Goal: Check status: Check status

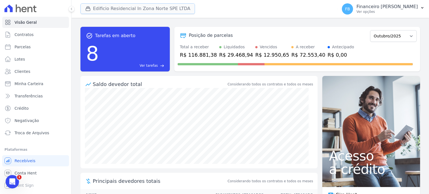
click at [129, 10] on button "Edificio Residencial In Zona Norte SPE LTDA" at bounding box center [137, 8] width 114 height 11
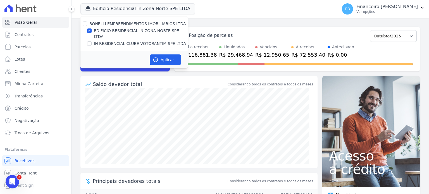
click at [128, 30] on label "EDIFICIO RESIDENCIAL IN ZONA NORTE SPE LTDA" at bounding box center [141, 34] width 94 height 12
click at [92, 30] on input "EDIFICIO RESIDENCIAL IN ZONA NORTE SPE LTDA" at bounding box center [89, 30] width 4 height 4
checkbox input "false"
click at [126, 41] on label "IN RESIDENCIAL CLUBE VOTORANTIM SPE LTDA" at bounding box center [140, 44] width 92 height 6
click at [92, 41] on input "IN RESIDENCIAL CLUBE VOTORANTIM SPE LTDA" at bounding box center [89, 43] width 4 height 4
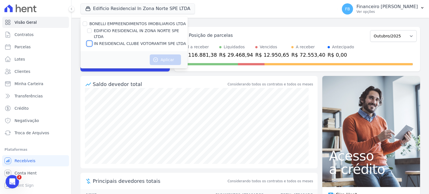
checkbox input "true"
click at [164, 57] on button "Aplicar" at bounding box center [165, 59] width 31 height 11
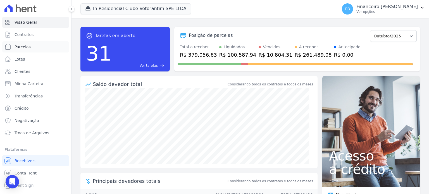
click at [38, 49] on link "Parcelas" at bounding box center [35, 46] width 67 height 11
select select
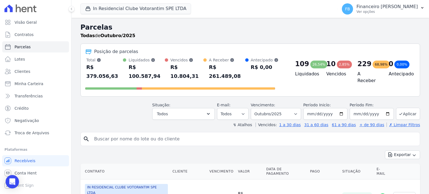
click at [136, 133] on input "search" at bounding box center [254, 138] width 327 height 11
type input "[PERSON_NAME]"
select select
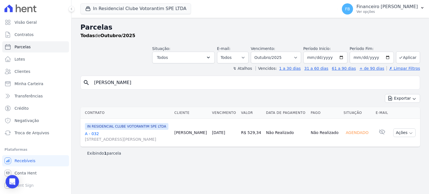
click at [93, 138] on link "A - 032 [STREET_ADDRESS][PERSON_NAME]" at bounding box center [127, 136] width 85 height 11
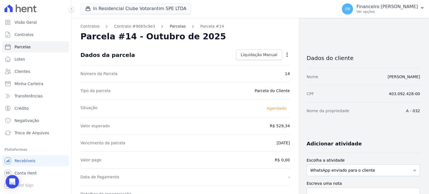
click at [172, 27] on link "Parcelas" at bounding box center [177, 26] width 16 height 6
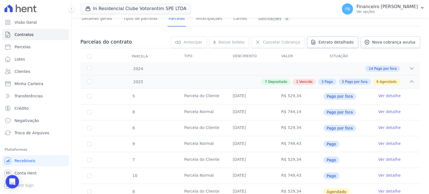
scroll to position [15, 0]
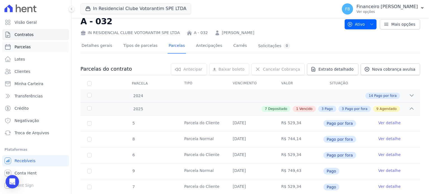
click at [41, 49] on link "Parcelas" at bounding box center [35, 46] width 67 height 11
select select
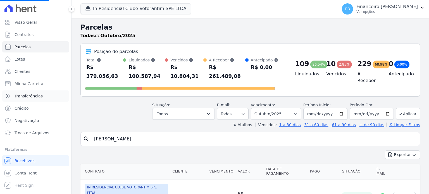
select select
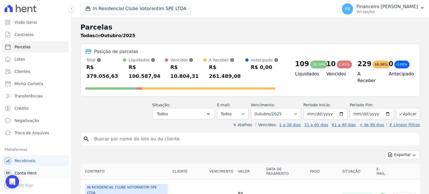
click at [36, 172] on link "Conta Hent" at bounding box center [35, 172] width 67 height 11
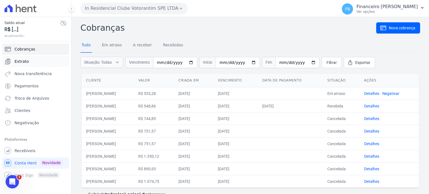
click at [32, 59] on link "Extrato" at bounding box center [35, 61] width 67 height 11
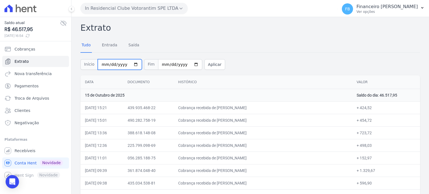
click at [132, 63] on input "[DATE]" at bounding box center [120, 64] width 44 height 11
type input "[DATE]"
click at [205, 64] on button "Aplicar" at bounding box center [214, 64] width 21 height 11
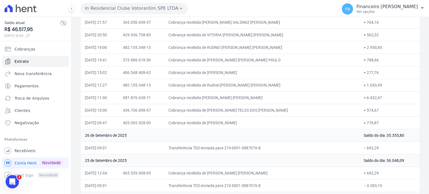
scroll to position [1731, 0]
click at [31, 150] on span "Recebíveis" at bounding box center [25, 151] width 21 height 6
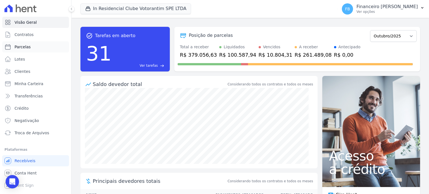
click at [33, 47] on link "Parcelas" at bounding box center [35, 46] width 67 height 11
select select
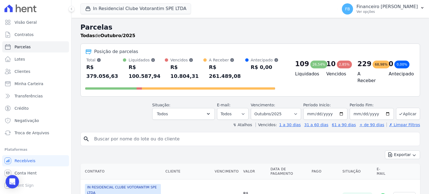
click at [110, 133] on input "search" at bounding box center [254, 138] width 327 height 11
type input "[PERSON_NAME]"
select select
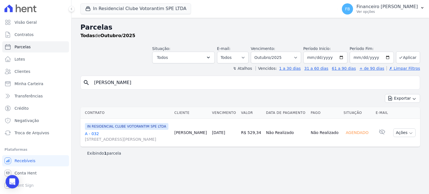
click at [91, 137] on link "A - 032 [STREET_ADDRESS][PERSON_NAME]" at bounding box center [127, 136] width 85 height 11
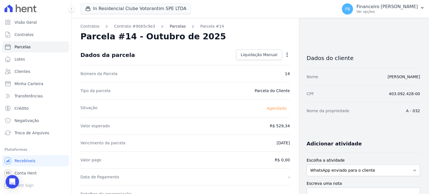
click at [169, 25] on link "Parcelas" at bounding box center [177, 26] width 16 height 6
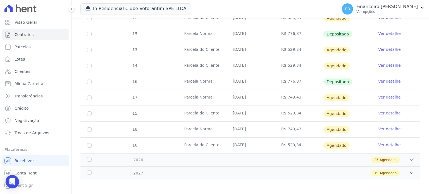
scroll to position [350, 0]
click at [382, 78] on link "Ver detalhe" at bounding box center [389, 81] width 22 height 6
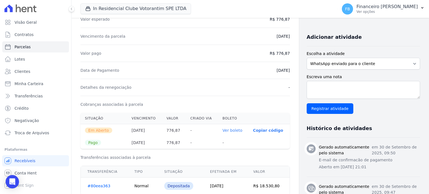
scroll to position [112, 0]
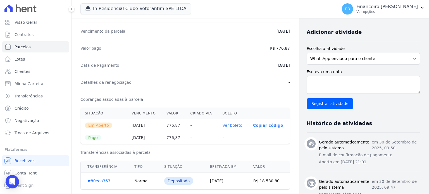
click at [236, 125] on link "Ver boleto" at bounding box center [232, 125] width 20 height 4
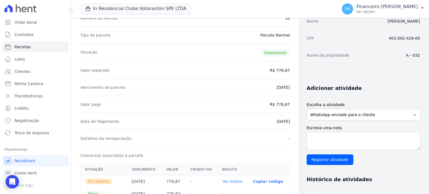
scroll to position [0, 0]
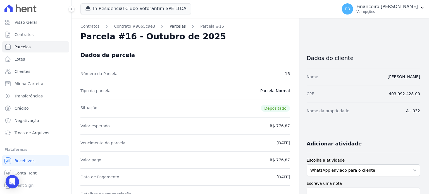
click at [173, 26] on link "Parcelas" at bounding box center [177, 26] width 16 height 6
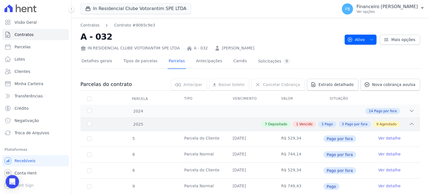
click at [279, 124] on span "Depositado" at bounding box center [277, 124] width 19 height 5
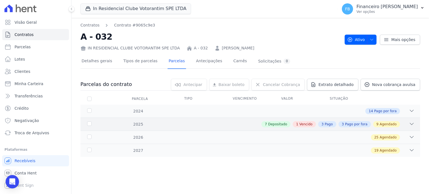
click at [279, 124] on span "Depositado" at bounding box center [277, 124] width 19 height 5
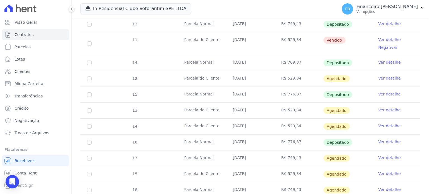
scroll to position [307, 0]
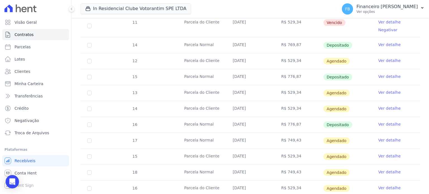
click at [387, 123] on link "Ver detalhe" at bounding box center [389, 124] width 22 height 6
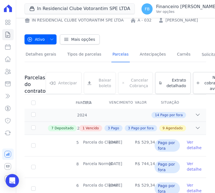
scroll to position [57, 0]
